Goal: Information Seeking & Learning: Learn about a topic

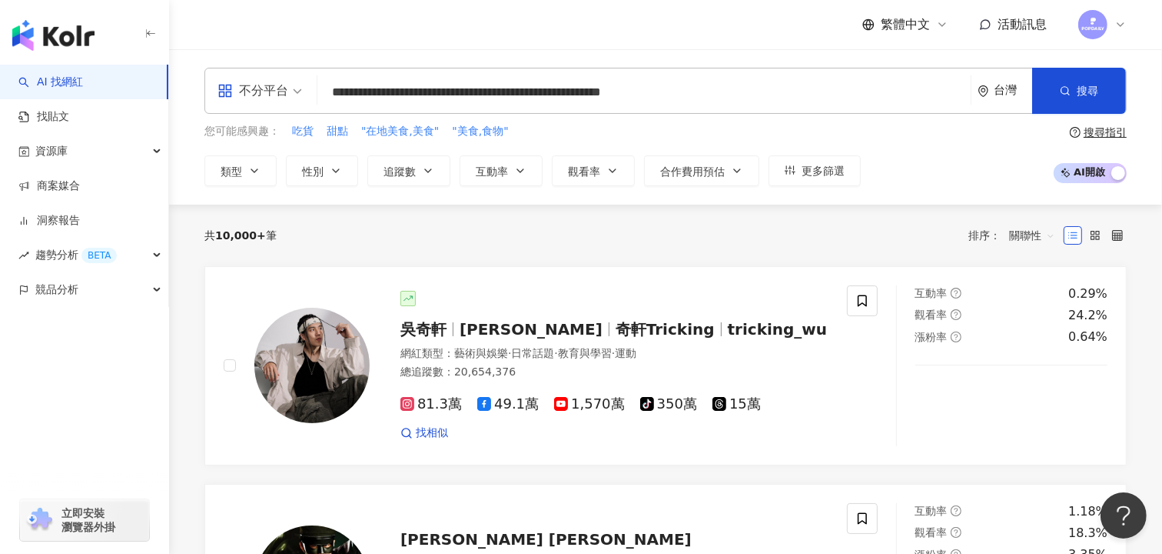
type input "**********"
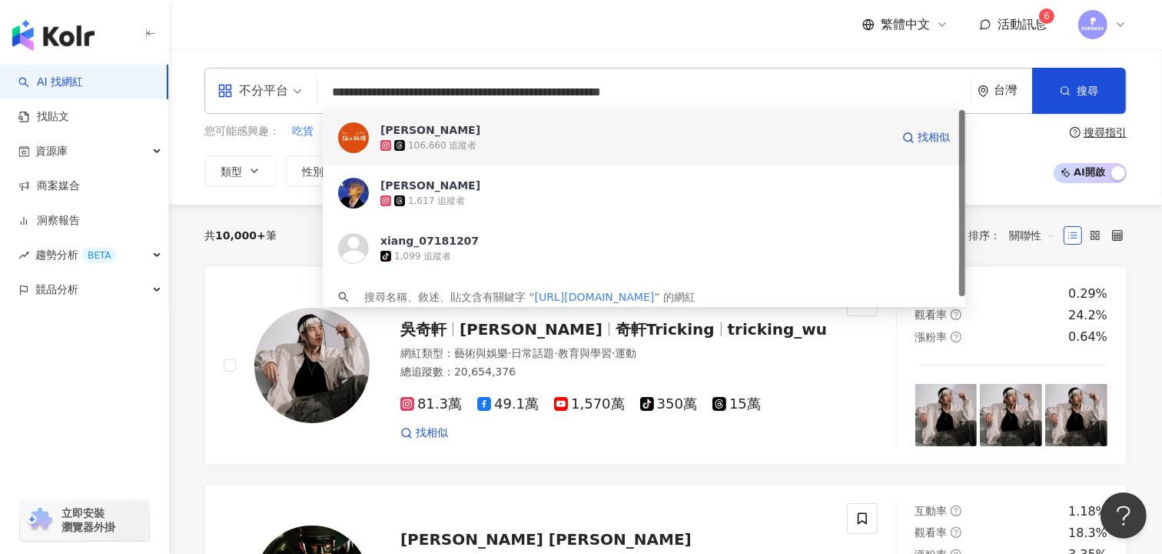
click at [562, 146] on div "106,660 追蹤者" at bounding box center [636, 145] width 510 height 15
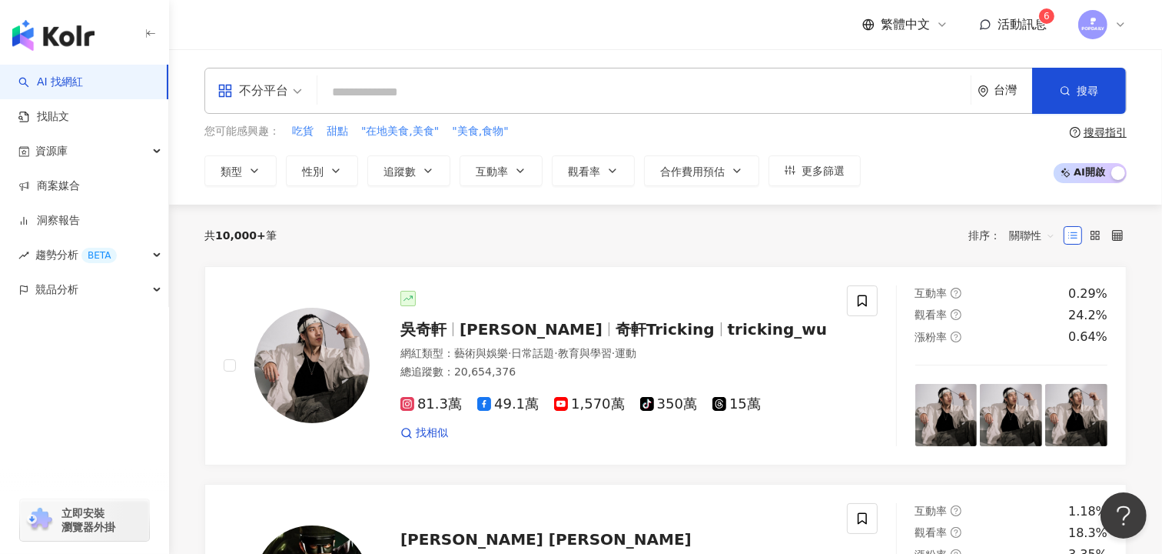
click at [471, 92] on input "search" at bounding box center [644, 92] width 641 height 29
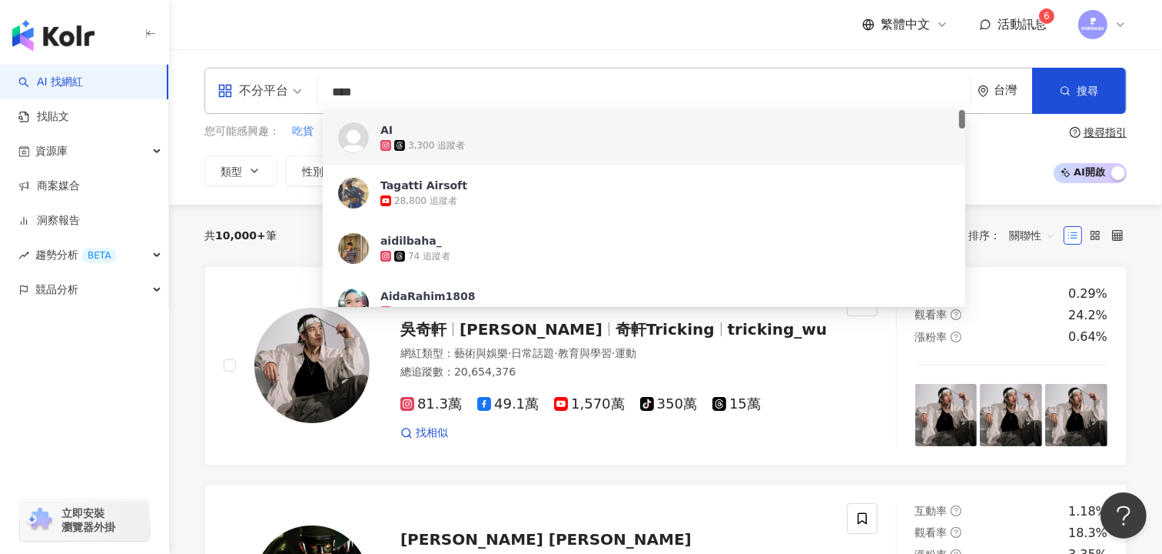
click at [263, 82] on div "不分平台" at bounding box center [253, 90] width 71 height 25
type input "****"
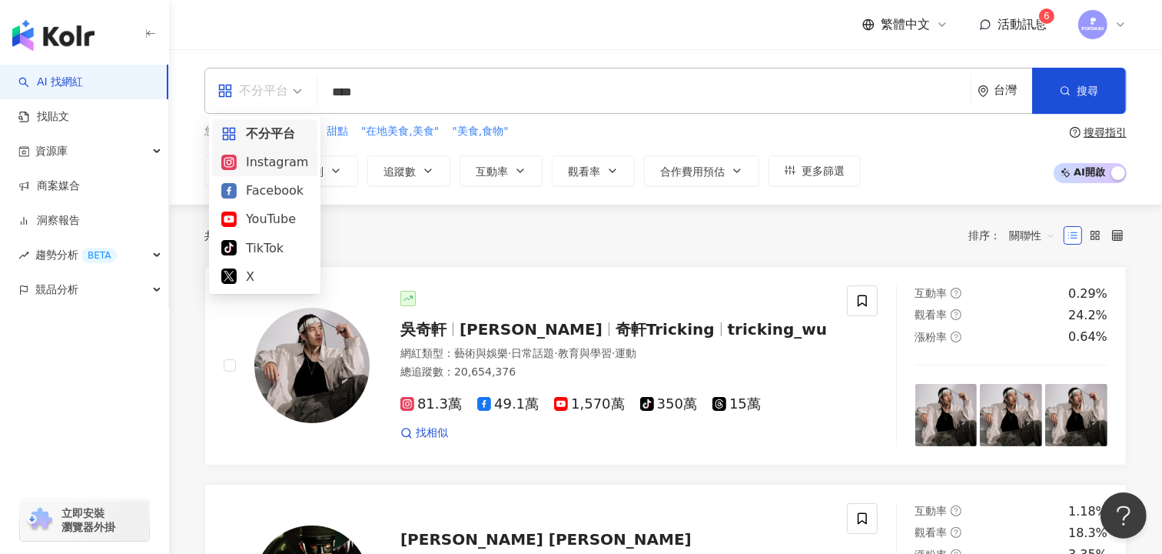
click at [284, 162] on div "類型 性別 追蹤數 互動率 觀看率 合作費用預估 更多篩選" at bounding box center [533, 170] width 657 height 31
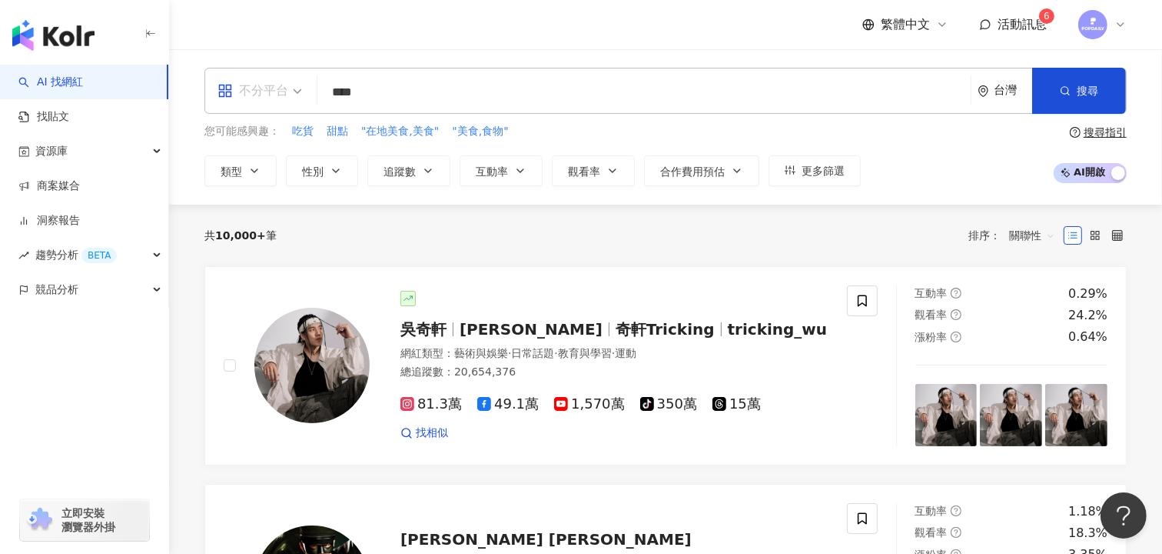
click at [268, 88] on div "不分平台" at bounding box center [253, 90] width 71 height 25
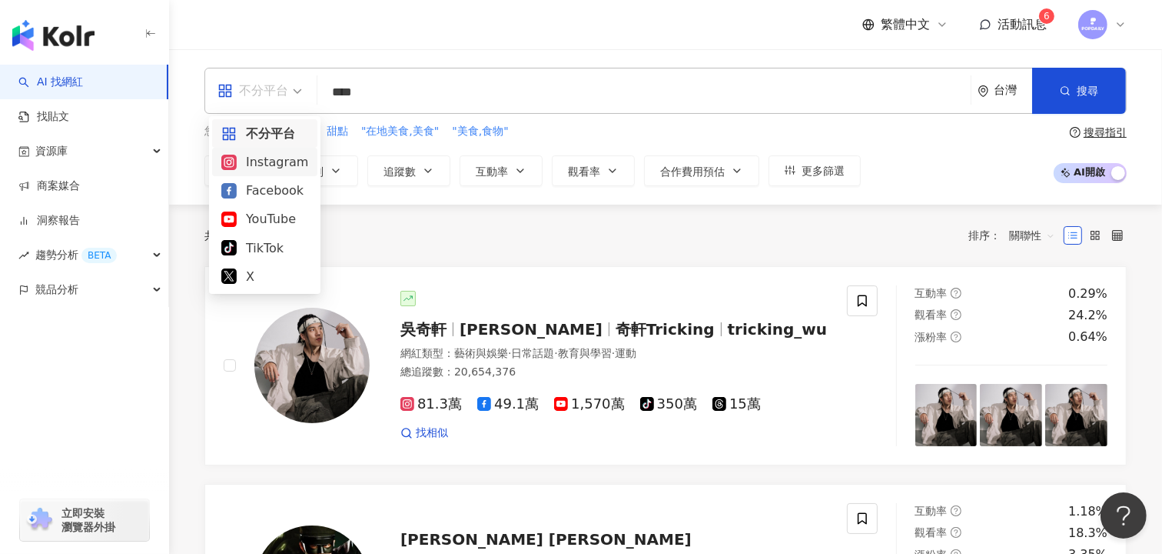
click at [268, 159] on div "Instagram" at bounding box center [264, 161] width 87 height 19
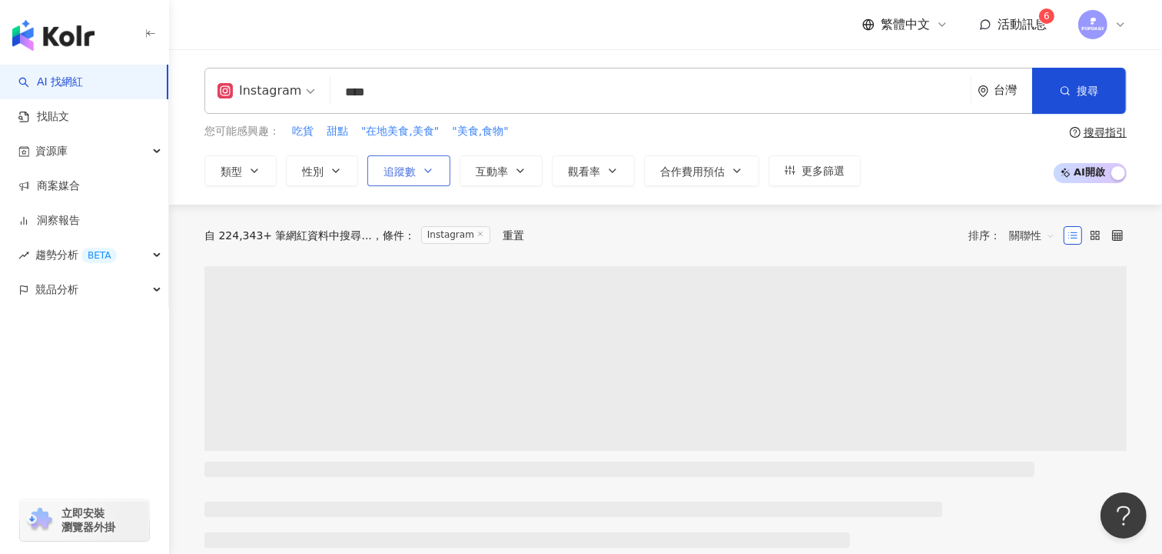
click at [414, 176] on span "追蹤數" at bounding box center [400, 171] width 32 height 12
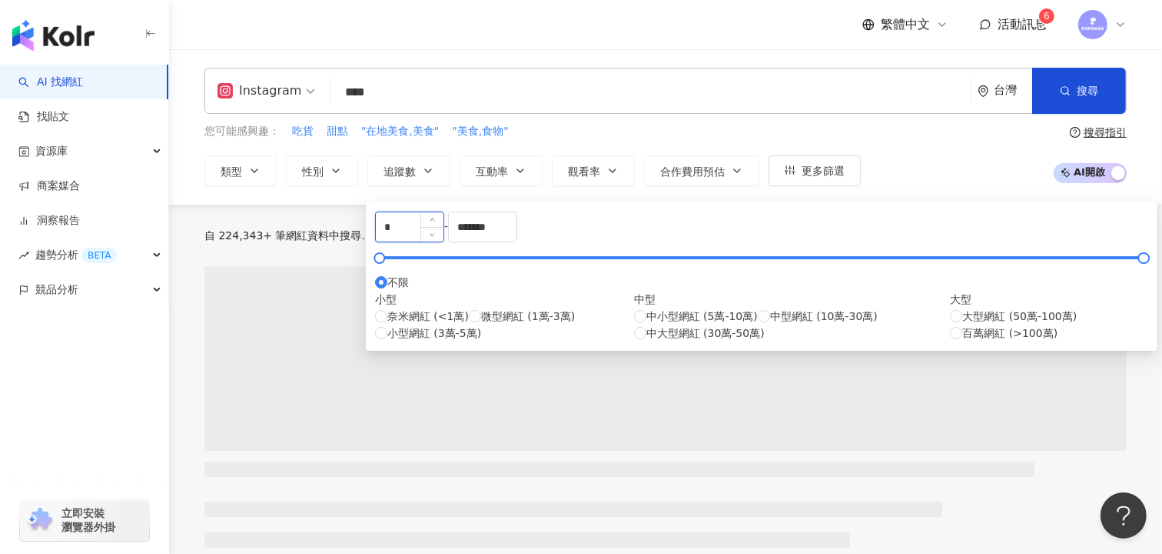
click at [444, 239] on input "*" at bounding box center [410, 226] width 68 height 29
click at [444, 237] on input "*" at bounding box center [410, 226] width 68 height 29
type input "*"
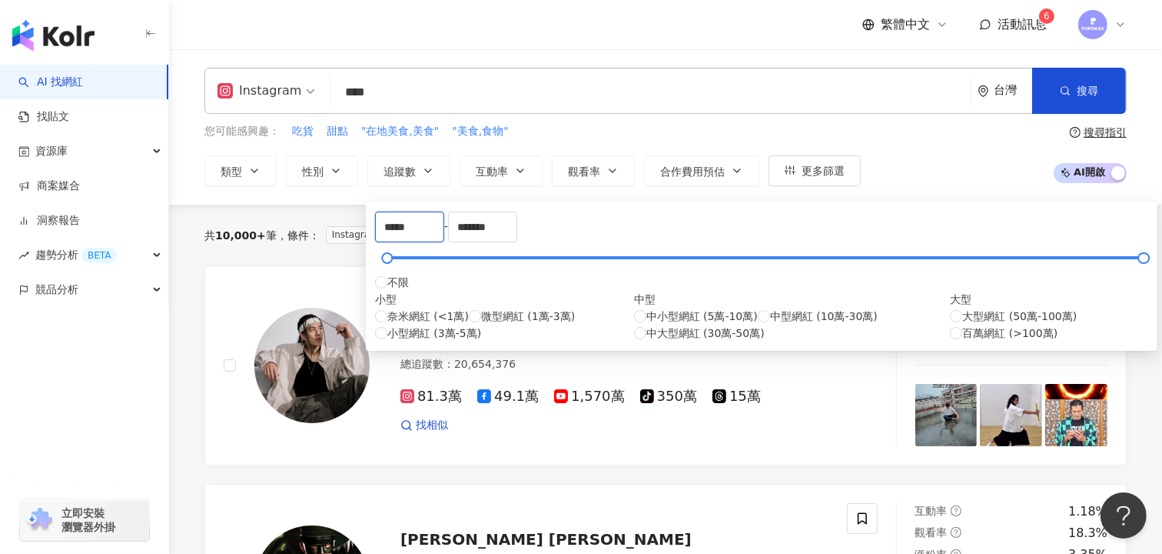
type input "*****"
click at [909, 243] on div "共 10,000+ 筆 條件 ： Instagram 重置 排序： 關聯性" at bounding box center [666, 235] width 923 height 25
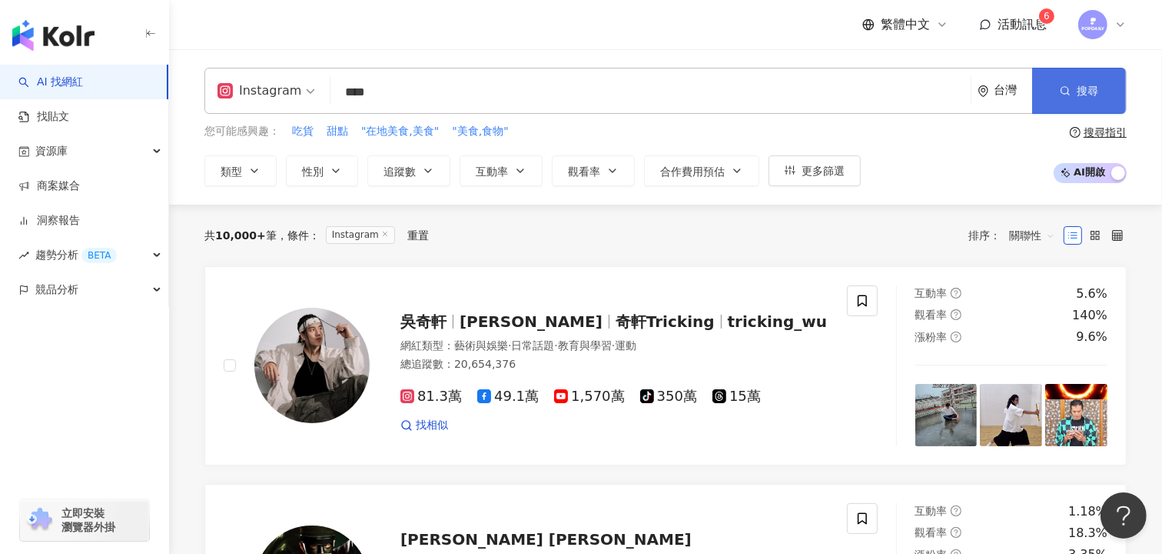
click at [1094, 91] on span "搜尋" at bounding box center [1088, 91] width 22 height 12
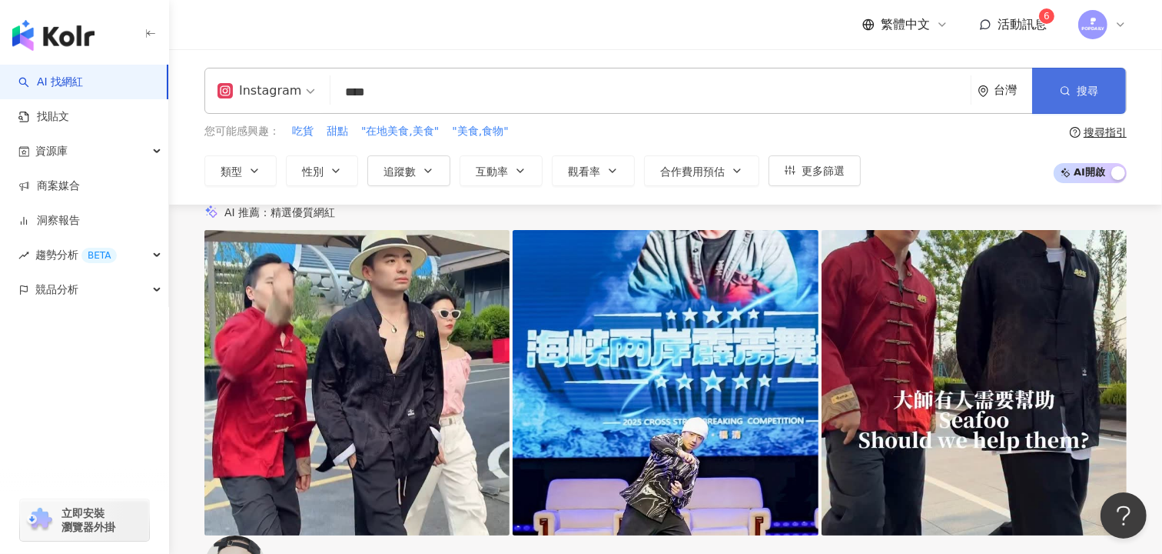
click at [1079, 90] on span "搜尋" at bounding box center [1088, 91] width 22 height 12
click at [516, 100] on input "search" at bounding box center [651, 92] width 628 height 29
paste input "**********"
type input "**********"
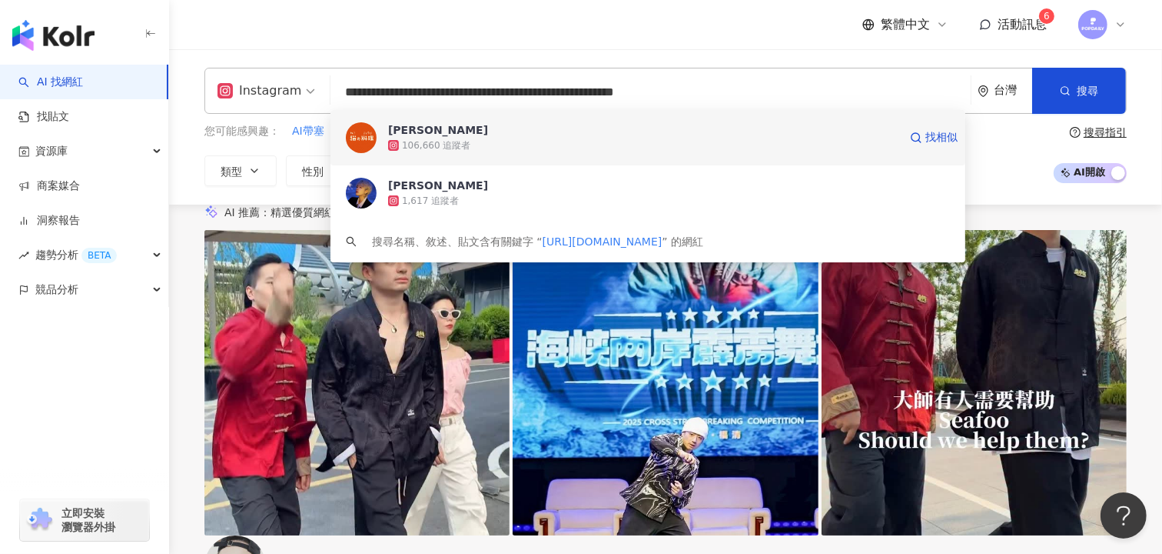
click at [544, 153] on div "陳翔 106,660 追蹤者 找相似" at bounding box center [648, 137] width 635 height 55
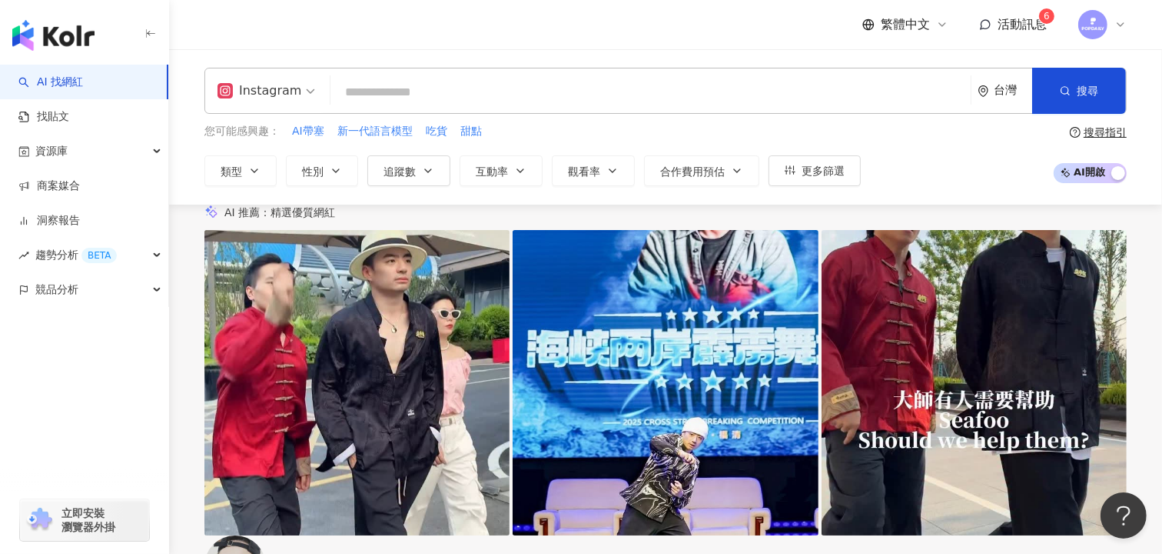
click at [401, 100] on input "search" at bounding box center [651, 92] width 628 height 29
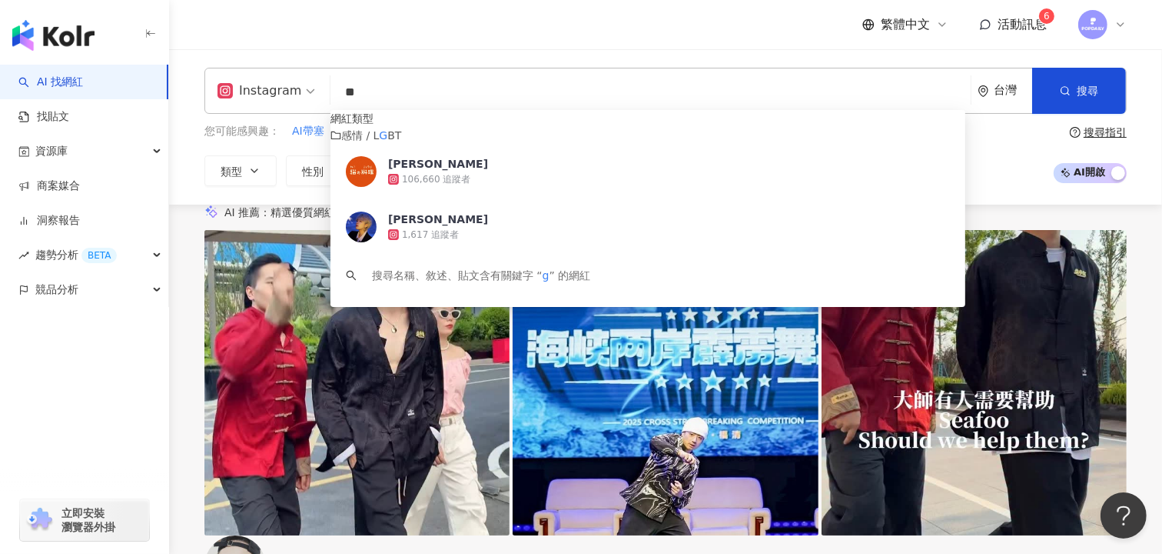
type input "*"
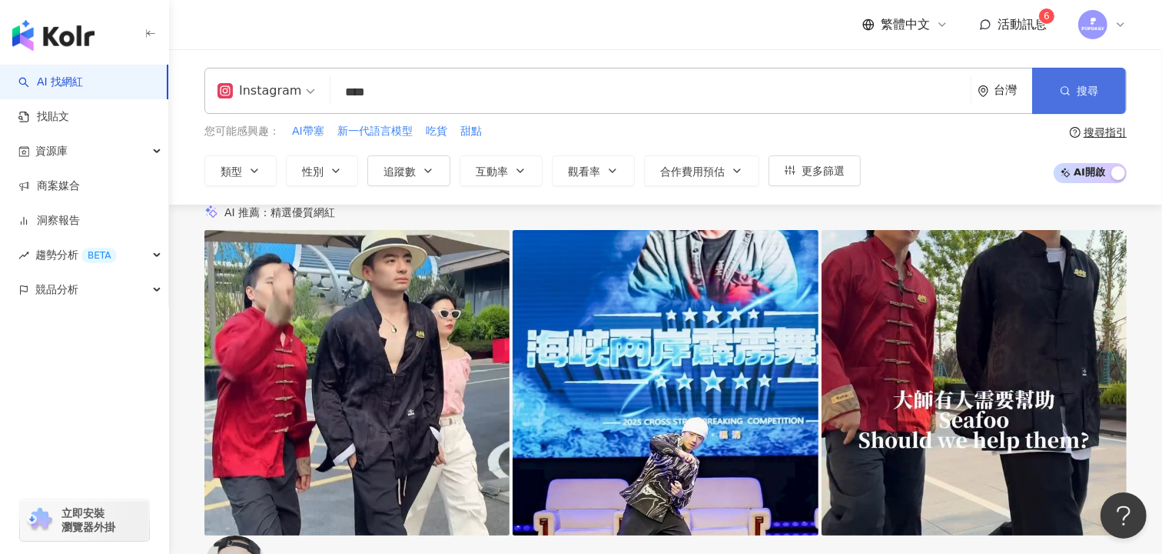
click at [1089, 89] on span "搜尋" at bounding box center [1088, 91] width 22 height 12
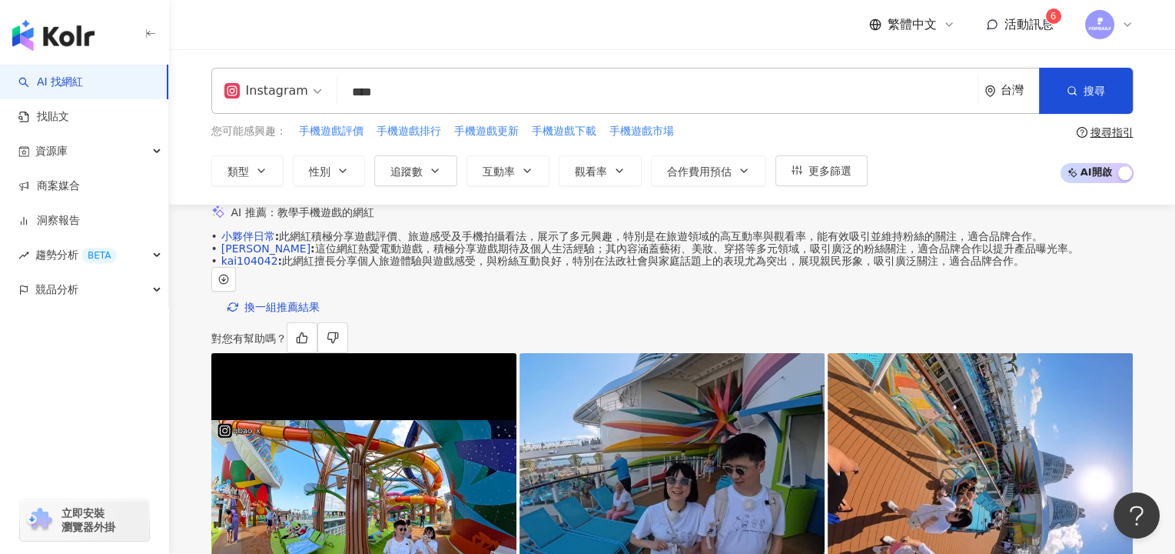
click at [442, 103] on input "****" at bounding box center [658, 92] width 628 height 29
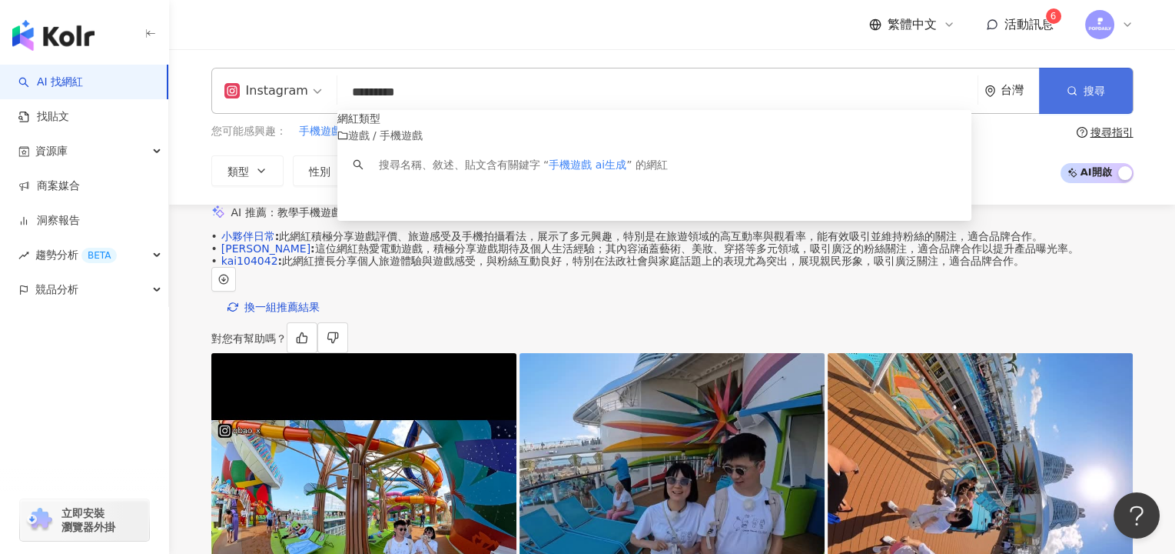
click at [1081, 88] on button "搜尋" at bounding box center [1086, 91] width 94 height 46
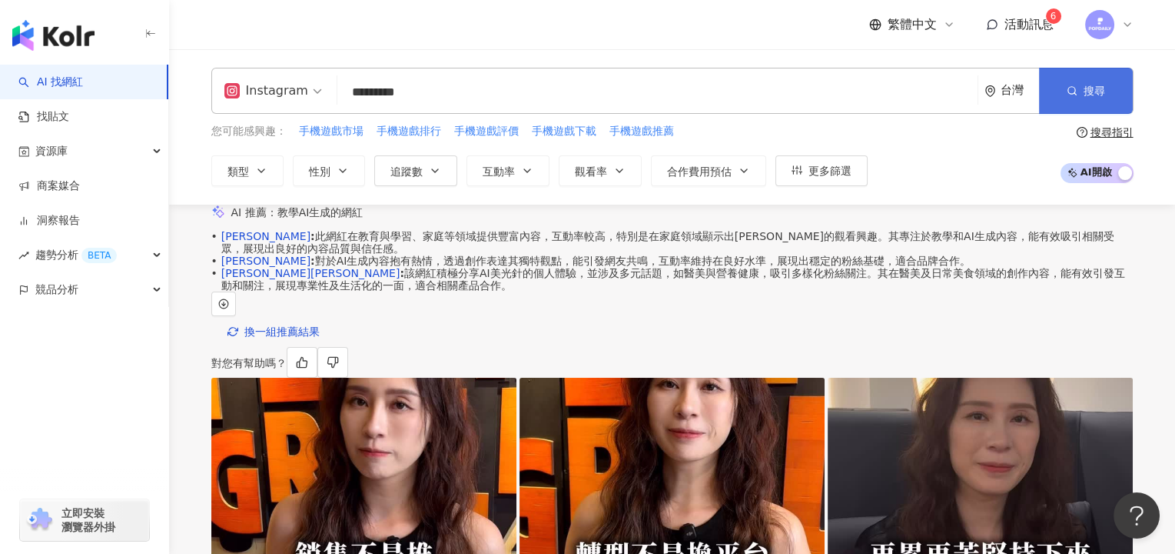
click at [1076, 85] on icon "button" at bounding box center [1072, 90] width 11 height 11
click at [1097, 95] on span "搜尋" at bounding box center [1095, 91] width 22 height 12
click at [1116, 77] on button "搜尋" at bounding box center [1086, 91] width 94 height 46
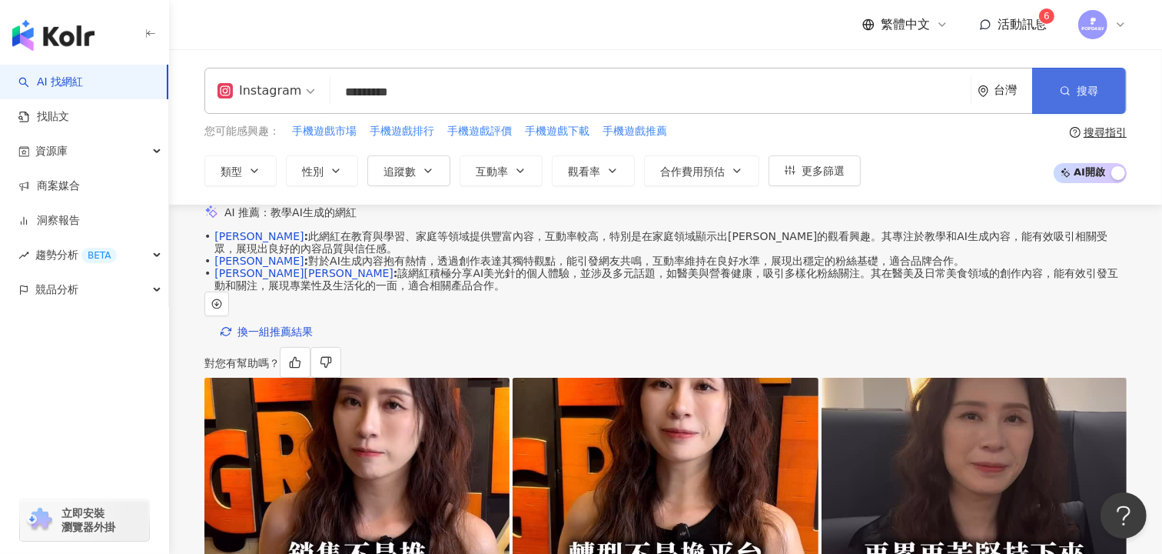
click at [1102, 97] on button "搜尋" at bounding box center [1079, 91] width 94 height 46
drag, startPoint x: 390, startPoint y: 92, endPoint x: 343, endPoint y: 91, distance: 46.9
click at [344, 91] on input "*********" at bounding box center [651, 92] width 628 height 29
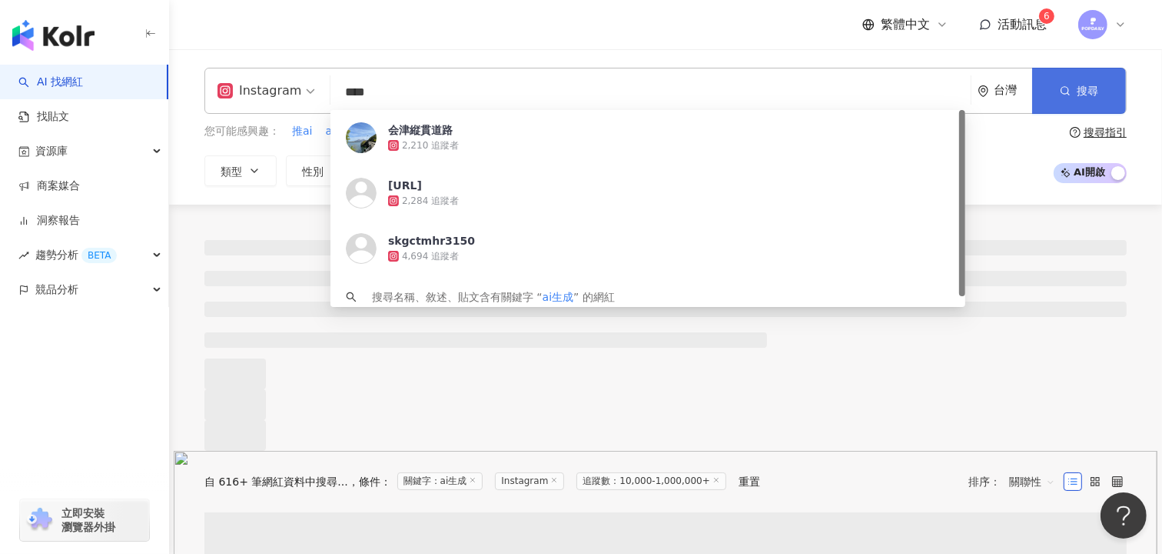
type input "****"
click at [1096, 92] on span "搜尋" at bounding box center [1088, 91] width 22 height 12
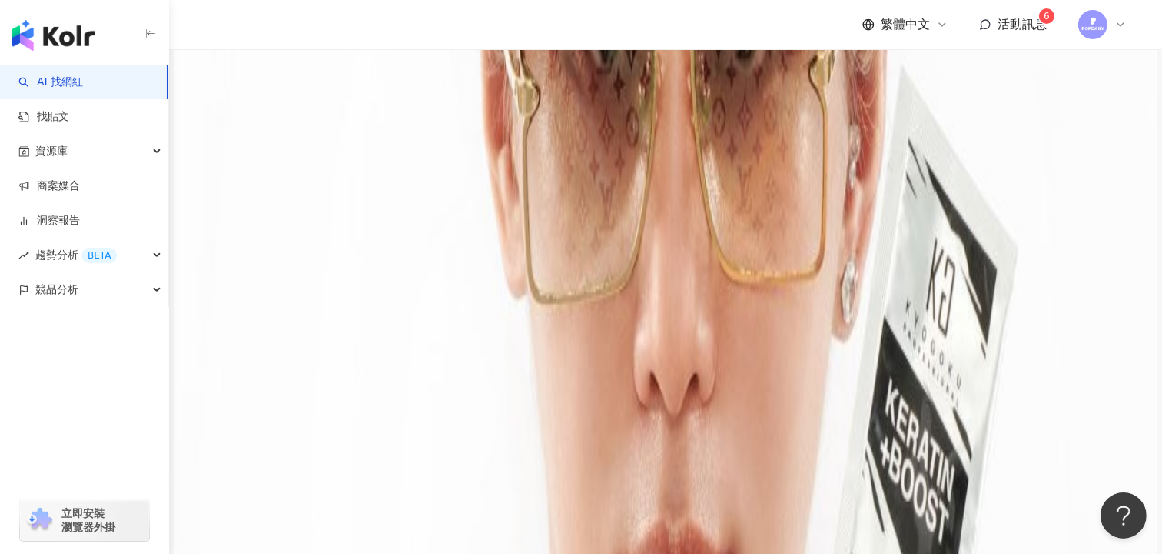
scroll to position [3151, 0]
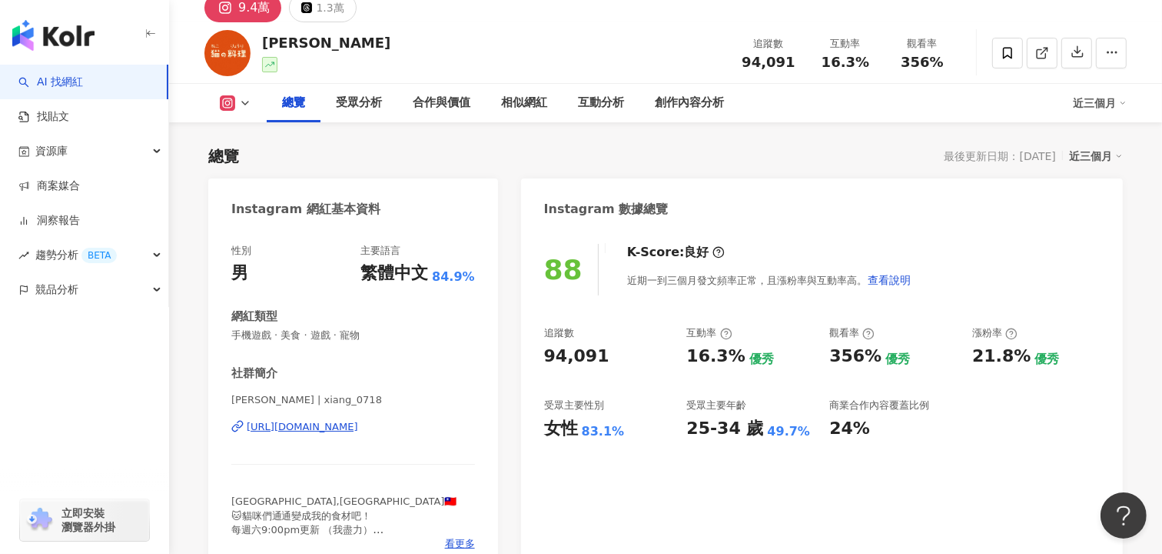
scroll to position [65, 0]
click at [461, 538] on span "看更多" at bounding box center [460, 543] width 30 height 14
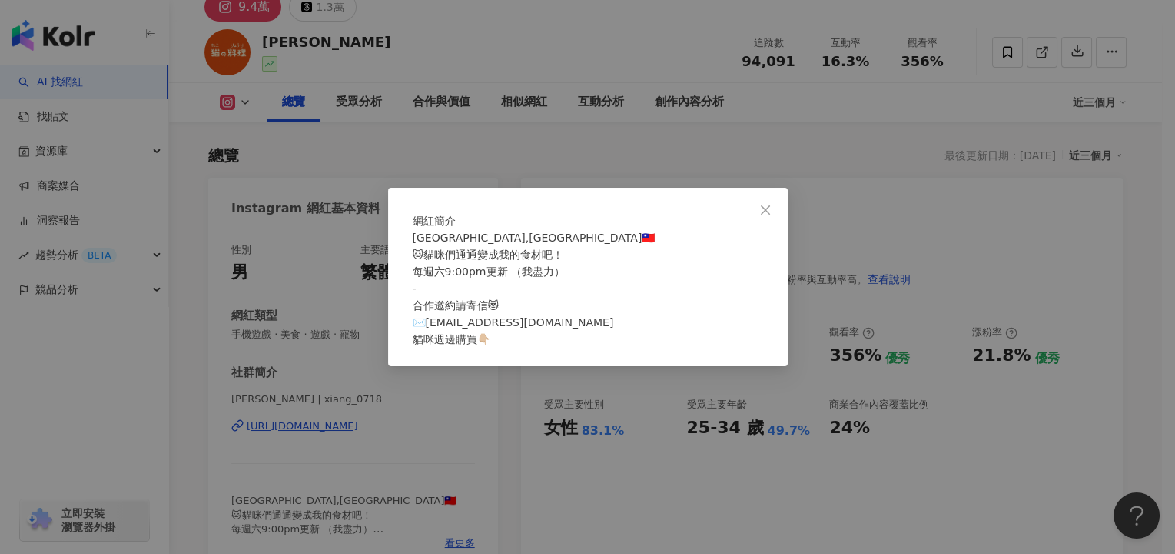
click at [909, 171] on div "網紅簡介 Taipei,Taiwan🇹🇼 🐱貓咪們通通變成我的食材吧！ 每週六9:00pm更新 （我盡力） - 合作邀約請寄信😻 ✉️apple6215523…" at bounding box center [587, 277] width 1175 height 554
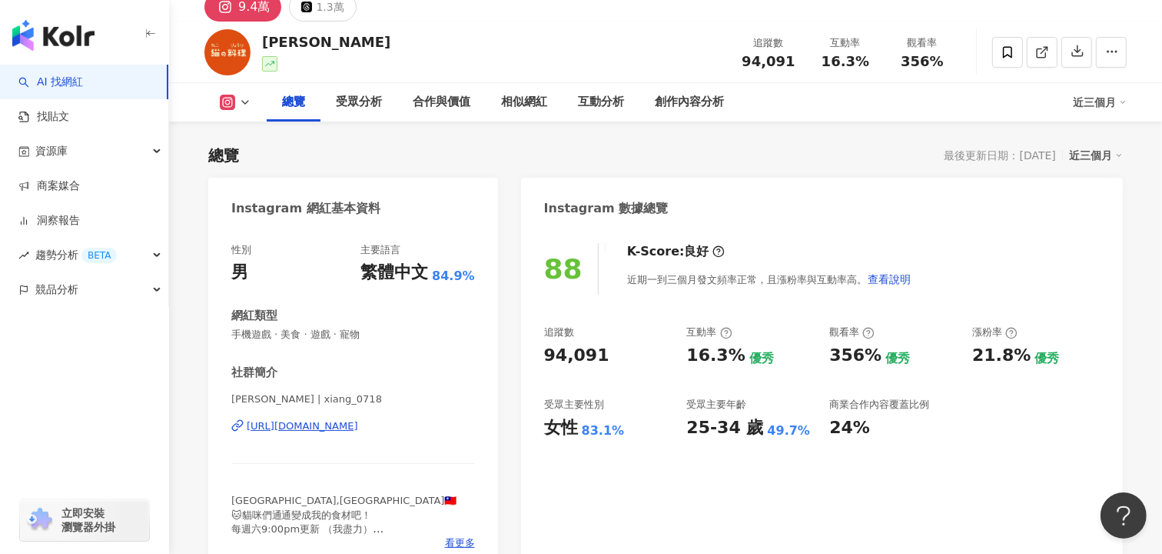
scroll to position [373, 0]
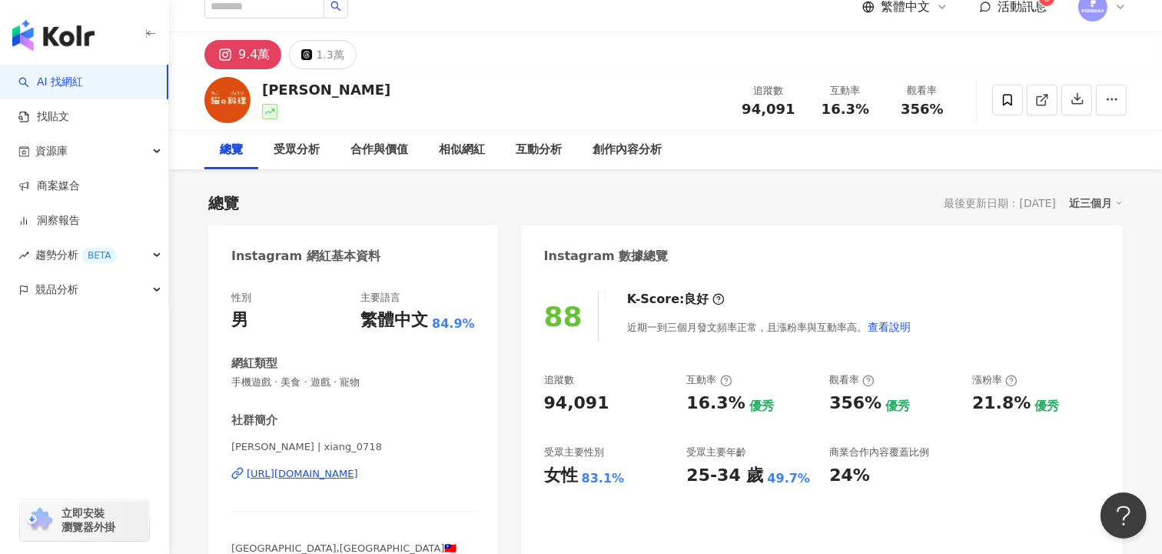
scroll to position [85, 0]
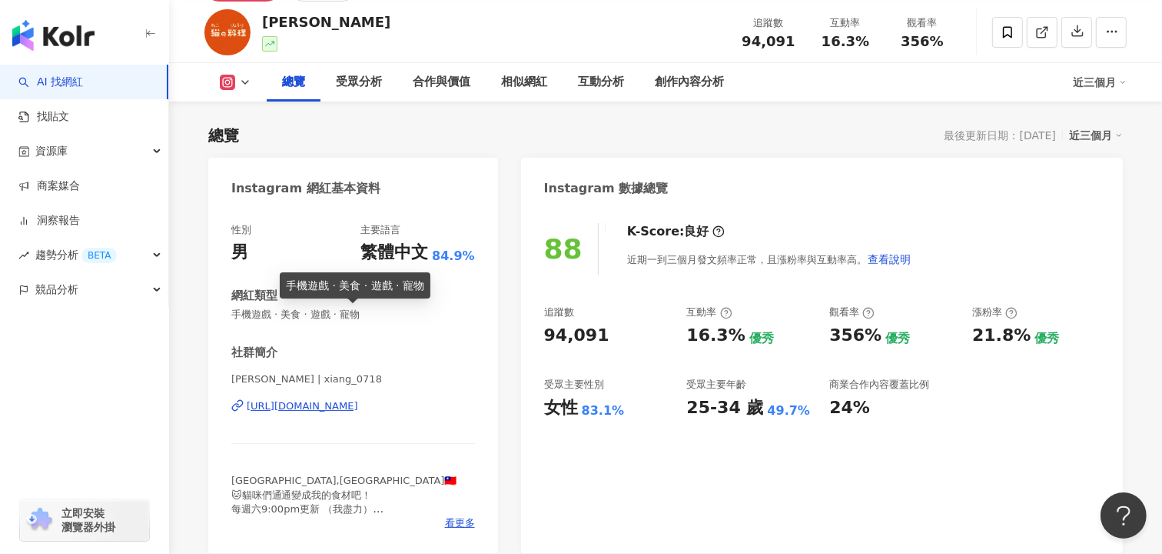
click at [258, 314] on span "手機遊戲 · 美食 · 遊戲 · 寵物" at bounding box center [353, 315] width 244 height 14
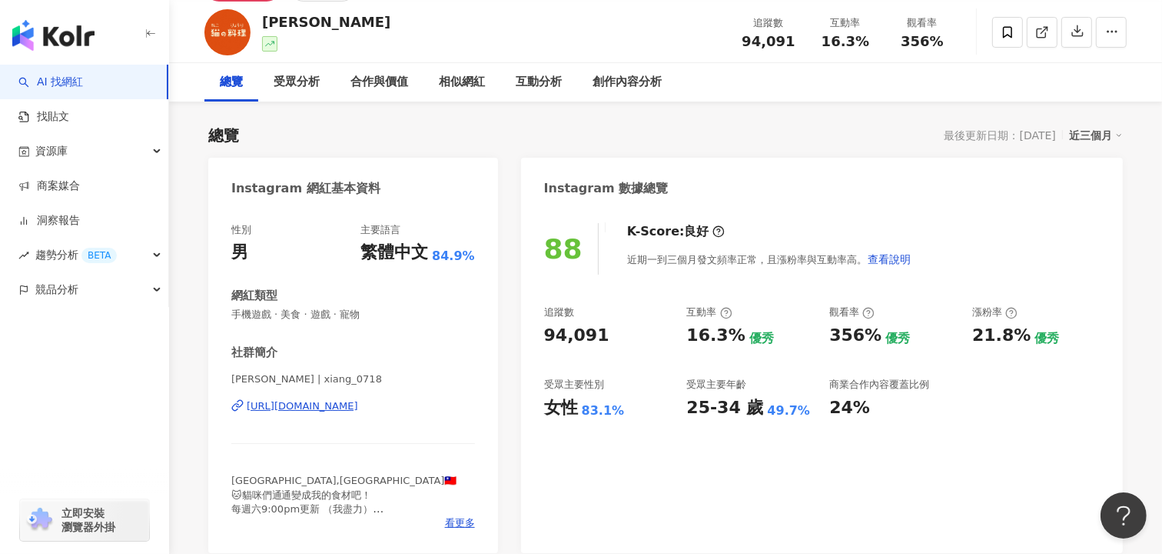
scroll to position [0, 0]
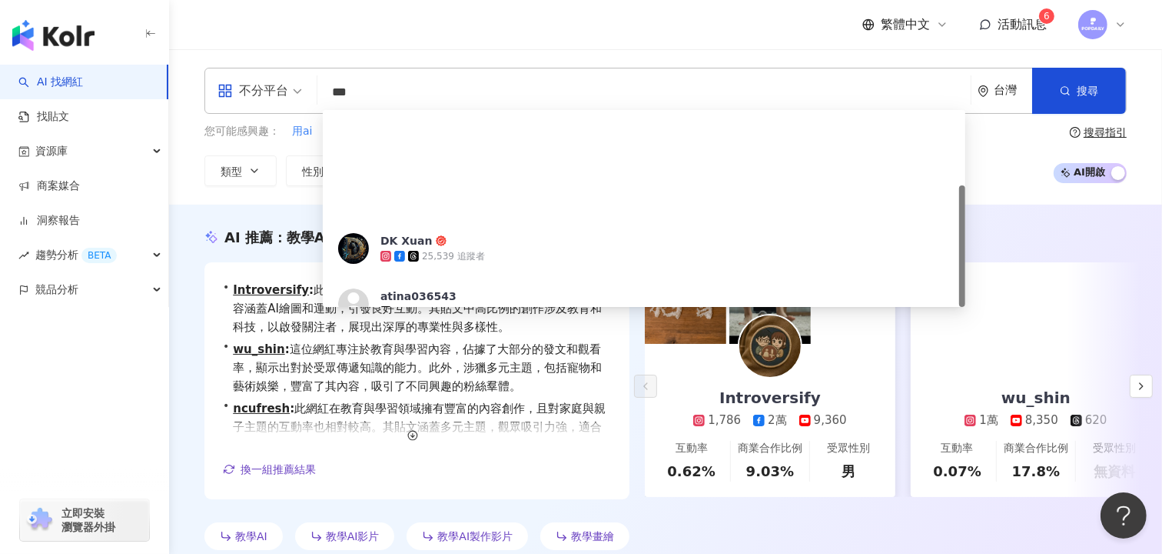
scroll to position [121, 0]
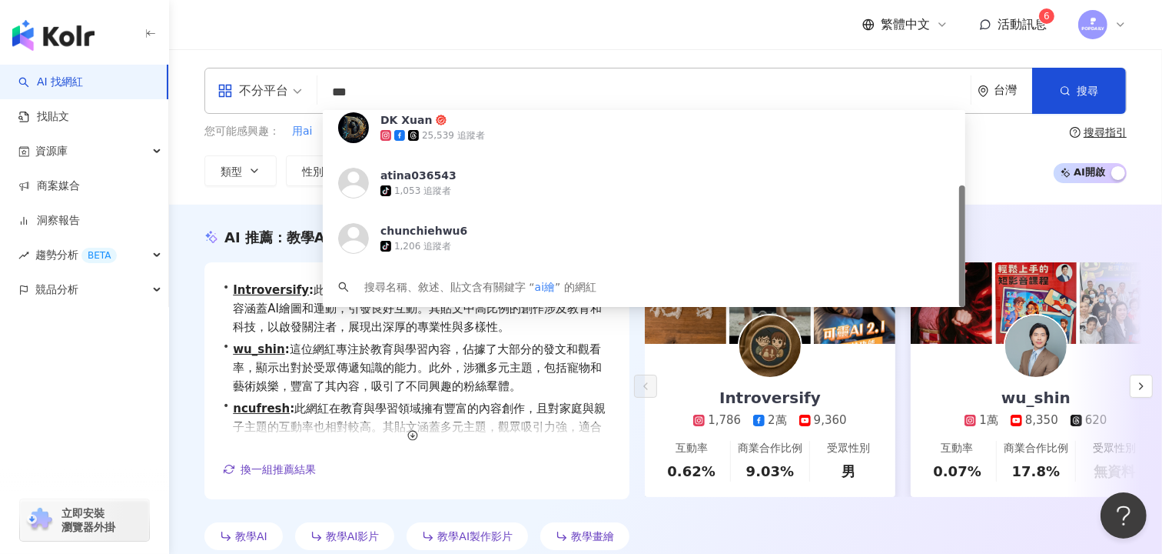
click at [1016, 162] on div "您可能感興趣： 用ai 不友 製圖 ai所 商團 類型 性別 追蹤數 互動率 觀看率 合作費用預估 更多篩選 搜尋指引 AI 開啟 AI 關閉" at bounding box center [666, 154] width 923 height 63
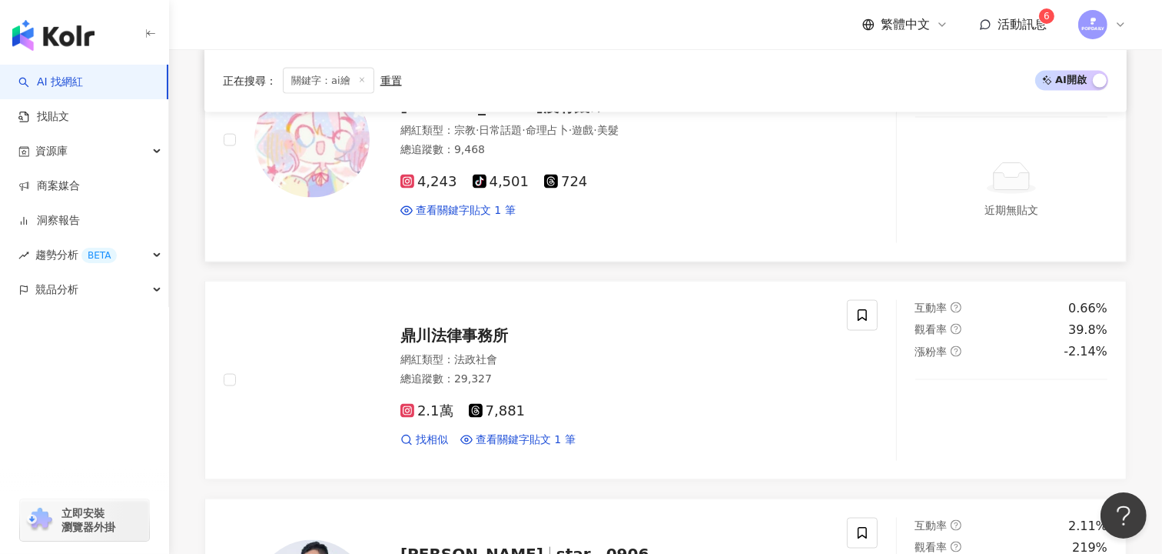
scroll to position [2522, 0]
